Goal: Task Accomplishment & Management: Manage account settings

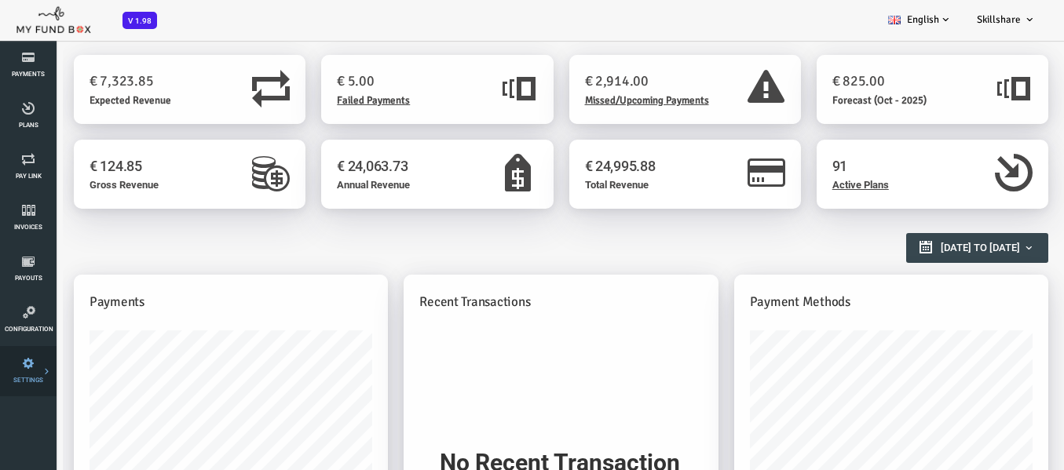
scroll to position [157, 0]
click at [0, 0] on icon at bounding box center [0, 0] width 0 height 0
